Goal: Book appointment/travel/reservation

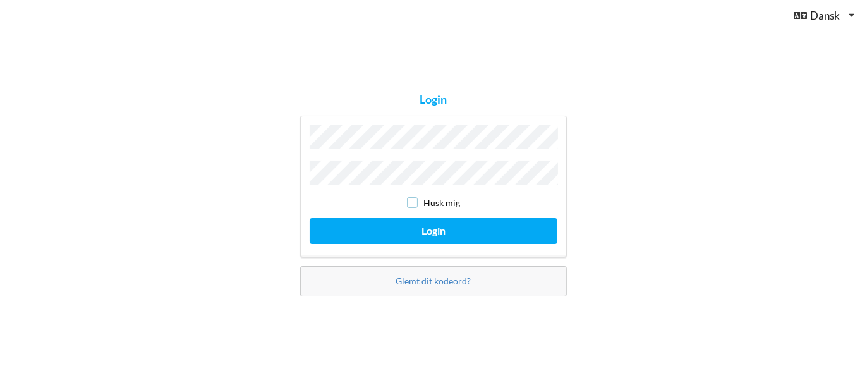
click at [413, 202] on input "checkbox" at bounding box center [412, 202] width 11 height 11
checkbox input "true"
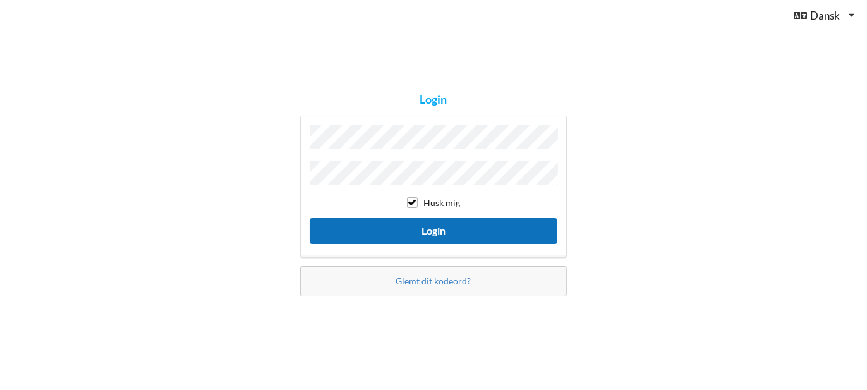
click at [449, 224] on button "Login" at bounding box center [434, 231] width 248 height 26
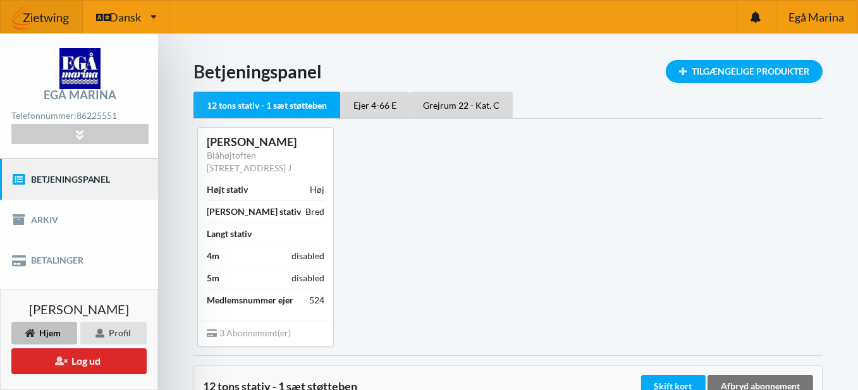
scroll to position [126, 0]
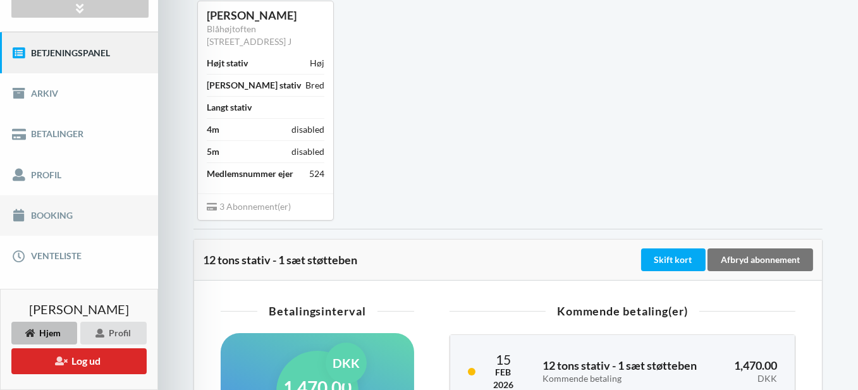
click at [48, 214] on link "Booking" at bounding box center [79, 215] width 158 height 40
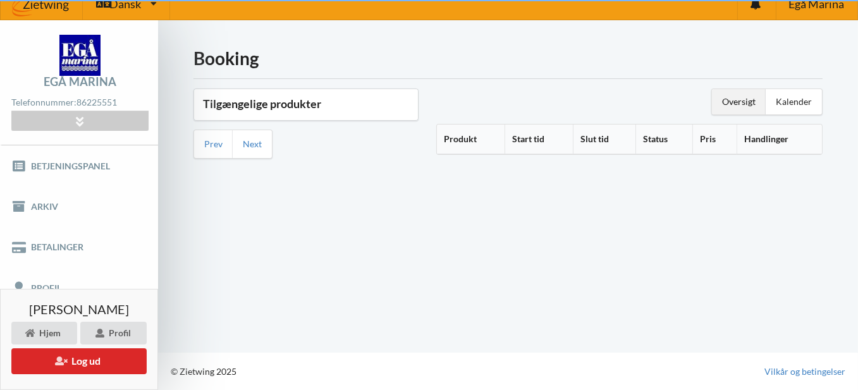
scroll to position [12, 0]
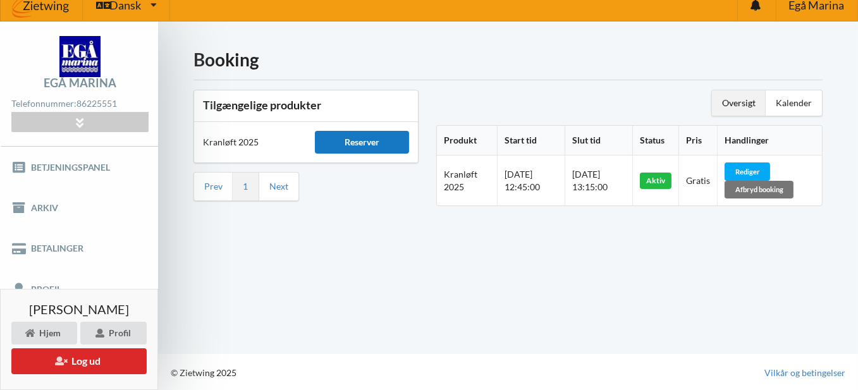
click at [368, 136] on div "Reserver" at bounding box center [362, 142] width 94 height 23
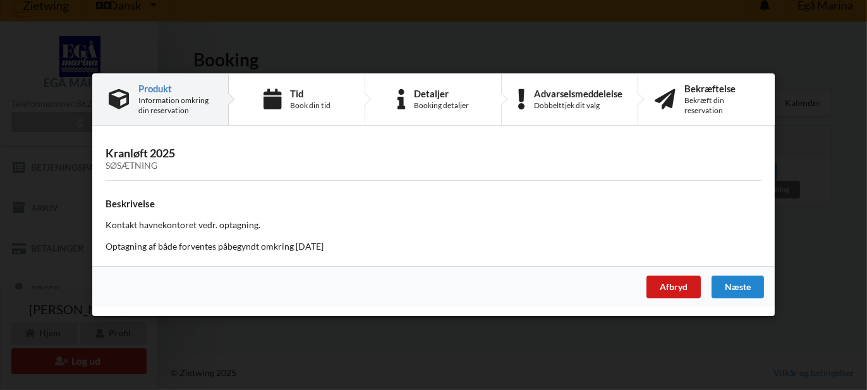
click at [671, 281] on div "Afbryd" at bounding box center [673, 287] width 54 height 23
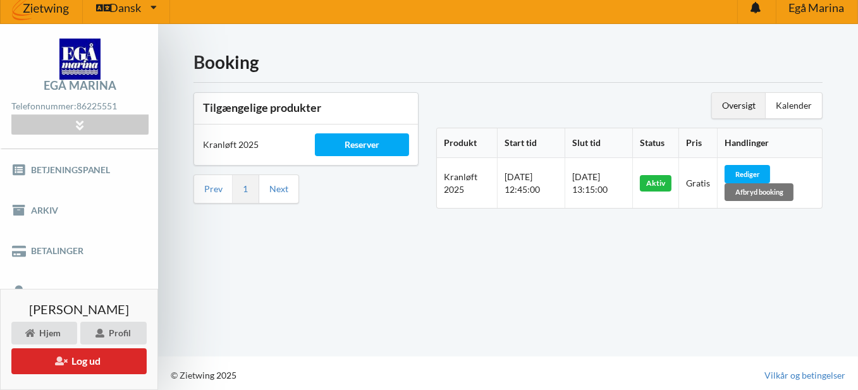
scroll to position [0, 0]
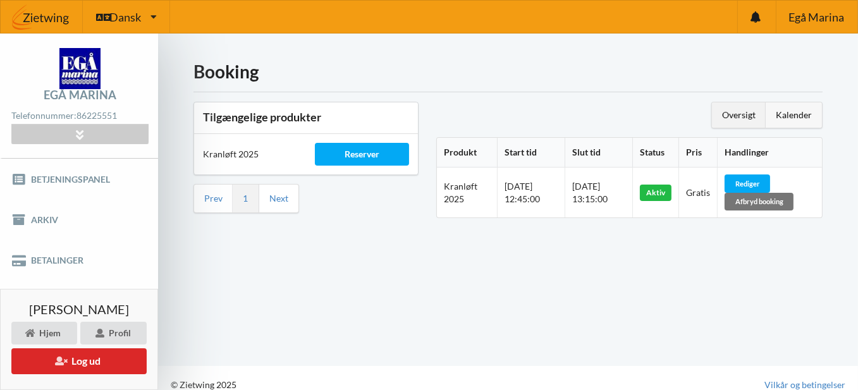
click at [788, 116] on div "Kalender" at bounding box center [793, 114] width 56 height 25
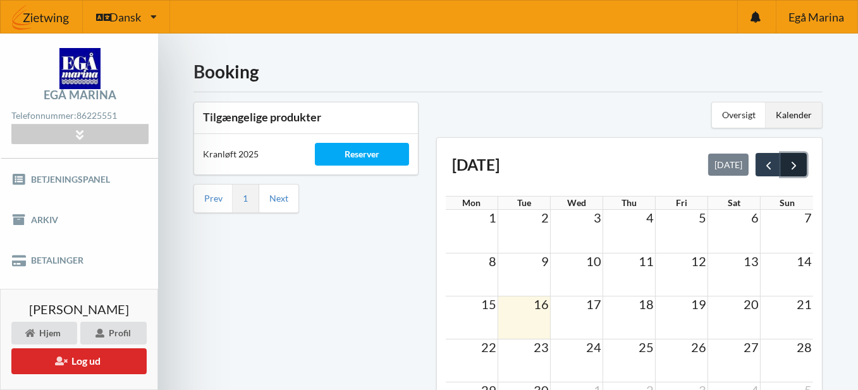
click at [797, 161] on span "next" at bounding box center [793, 165] width 13 height 13
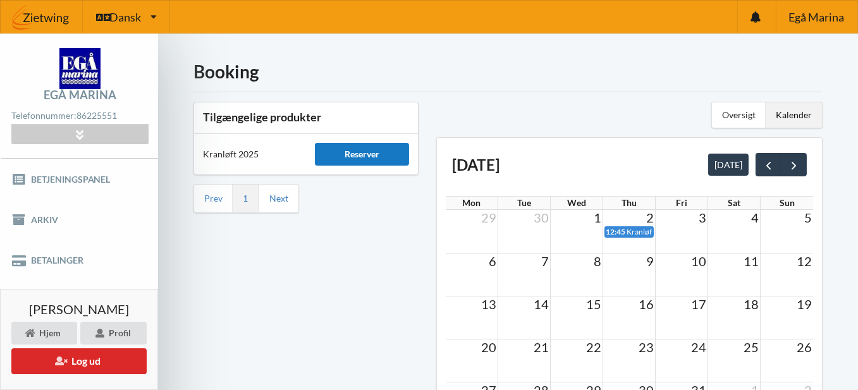
click at [384, 155] on div "Reserver" at bounding box center [362, 154] width 94 height 23
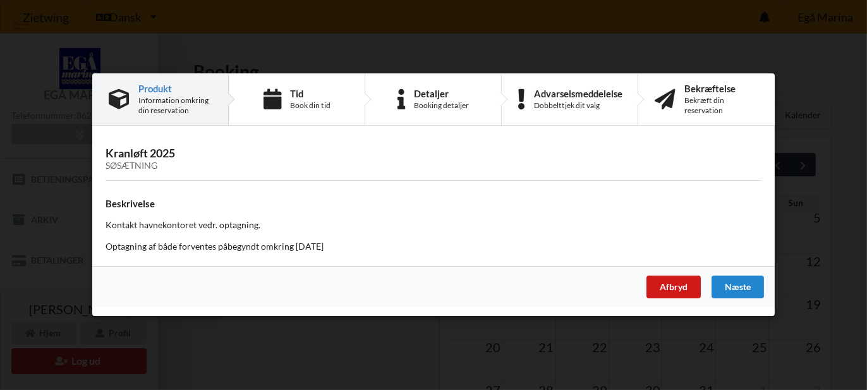
click at [688, 288] on div "Afbryd" at bounding box center [673, 287] width 54 height 23
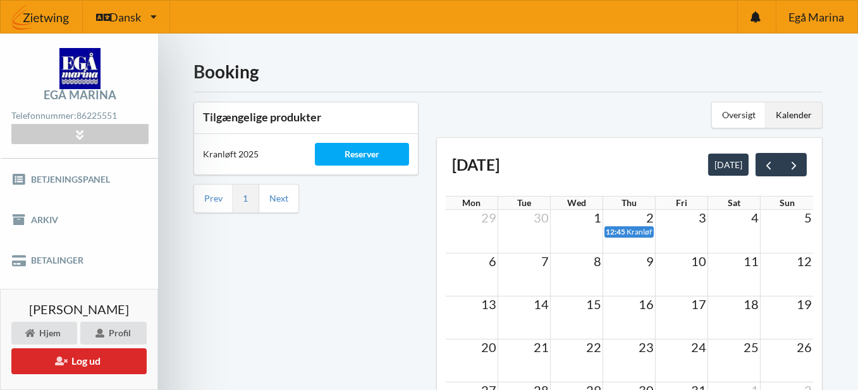
scroll to position [126, 0]
